Goal: Information Seeking & Learning: Learn about a topic

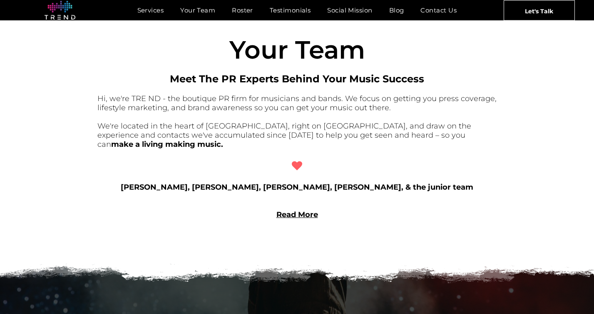
scroll to position [644, 0]
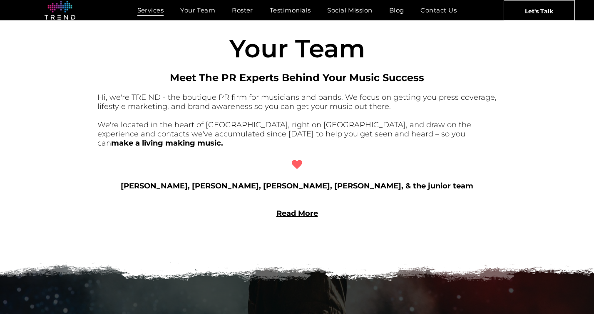
click at [152, 10] on span "Services" at bounding box center [150, 10] width 27 height 12
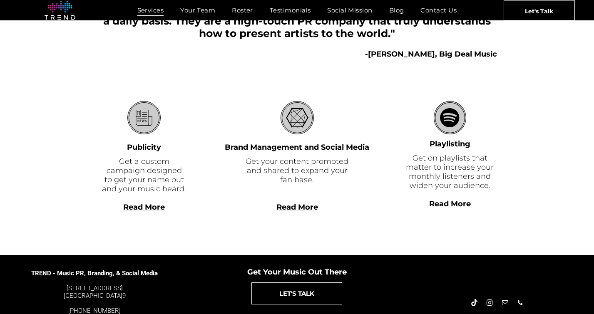
scroll to position [221, 0]
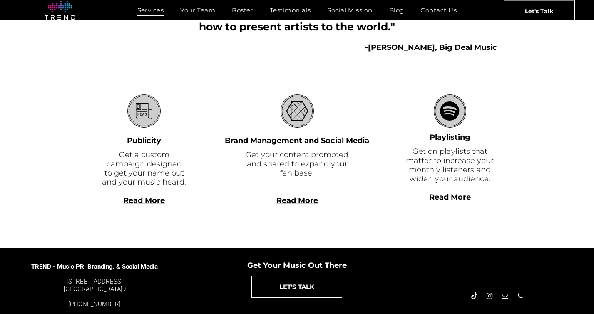
click at [129, 200] on span "Read More" at bounding box center [144, 200] width 42 height 9
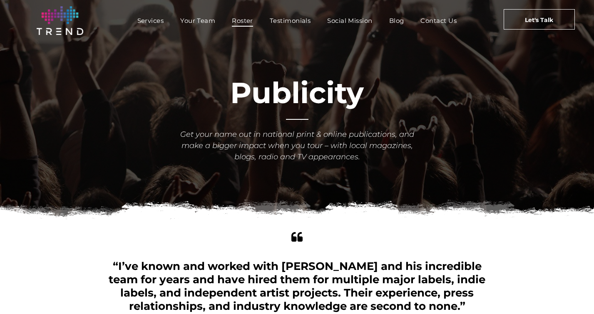
click at [238, 18] on span "Roster" at bounding box center [242, 21] width 21 height 12
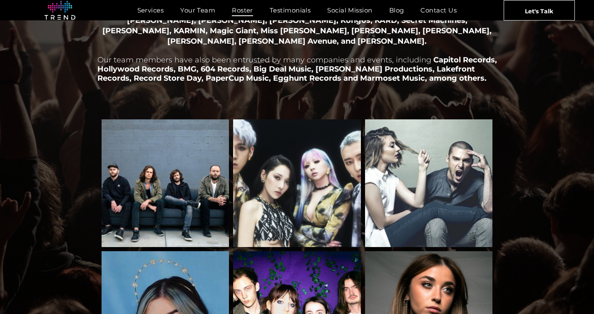
scroll to position [45, 0]
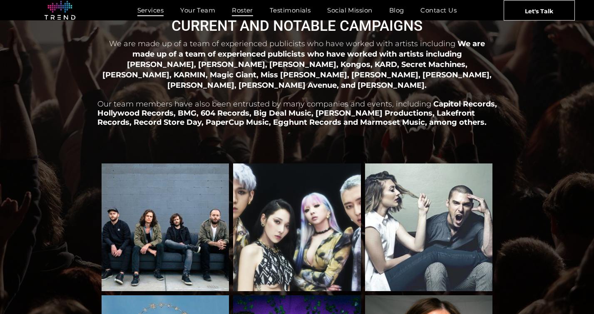
click at [155, 7] on span "Services" at bounding box center [150, 10] width 27 height 12
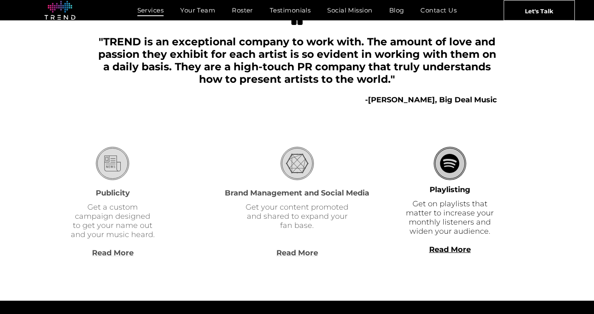
scroll to position [172, 0]
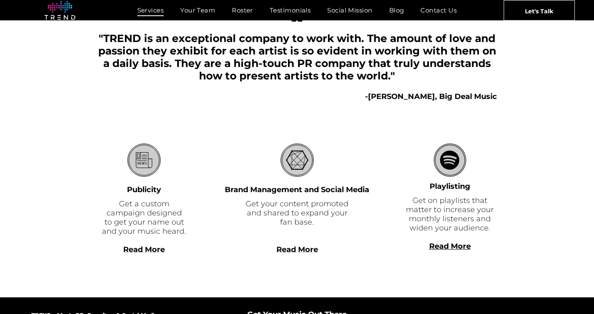
click at [443, 243] on b "Read More" at bounding box center [450, 246] width 42 height 9
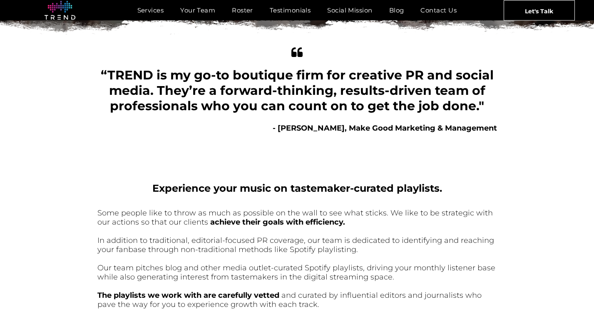
scroll to position [175, 0]
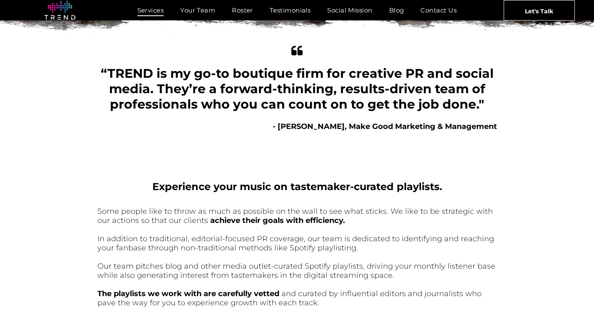
click at [151, 10] on span "Services" at bounding box center [150, 10] width 27 height 12
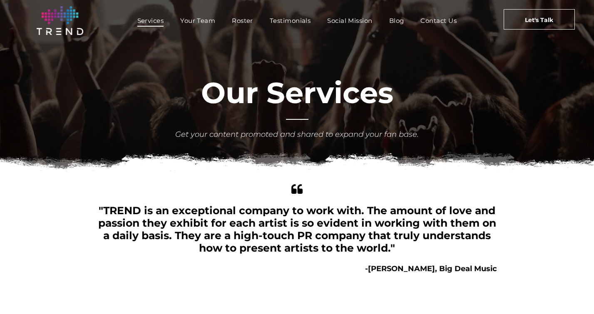
click at [151, 20] on span "Services" at bounding box center [150, 21] width 27 height 12
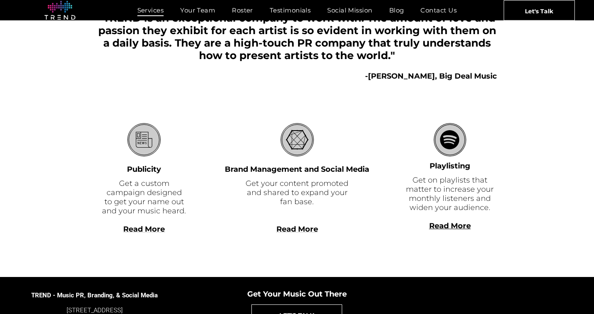
scroll to position [204, 0]
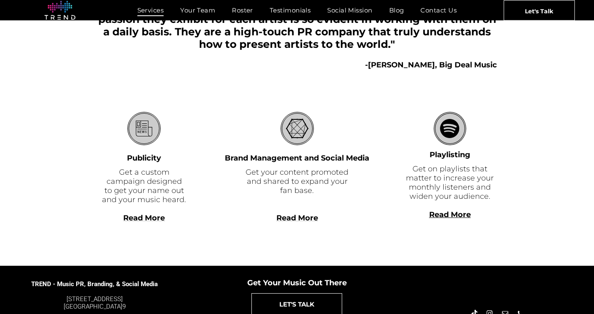
click at [443, 215] on b "Read More" at bounding box center [450, 214] width 42 height 9
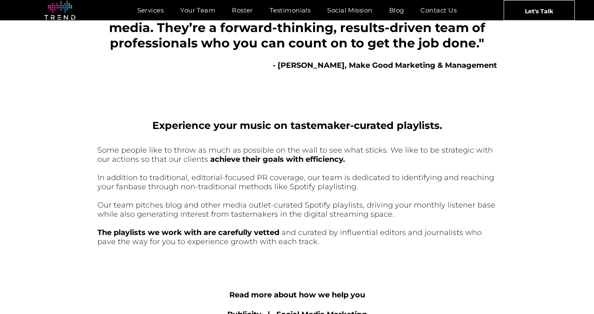
scroll to position [91, 0]
